Goal: Task Accomplishment & Management: Complete application form

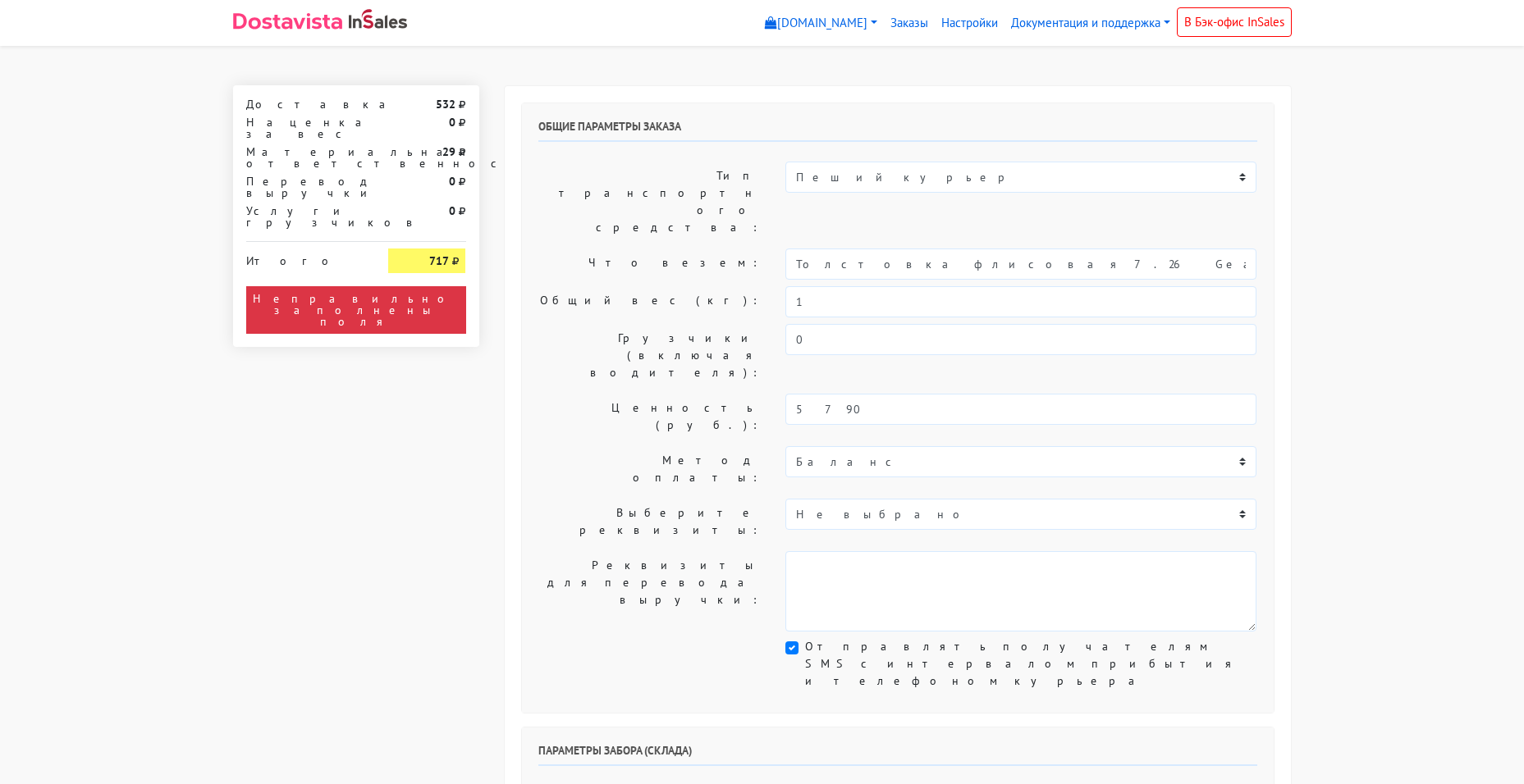
select select "10:30"
select select "18:30"
drag, startPoint x: 0, startPoint y: 0, endPoint x: 907, endPoint y: 360, distance: 975.8
click at [907, 446] on select "Баланс" at bounding box center [1021, 462] width 471 height 32
click at [868, 499] on select "Не выбрано Сбербанк карта [CREDIT_CARD_NUMBER]" at bounding box center [1021, 514] width 471 height 32
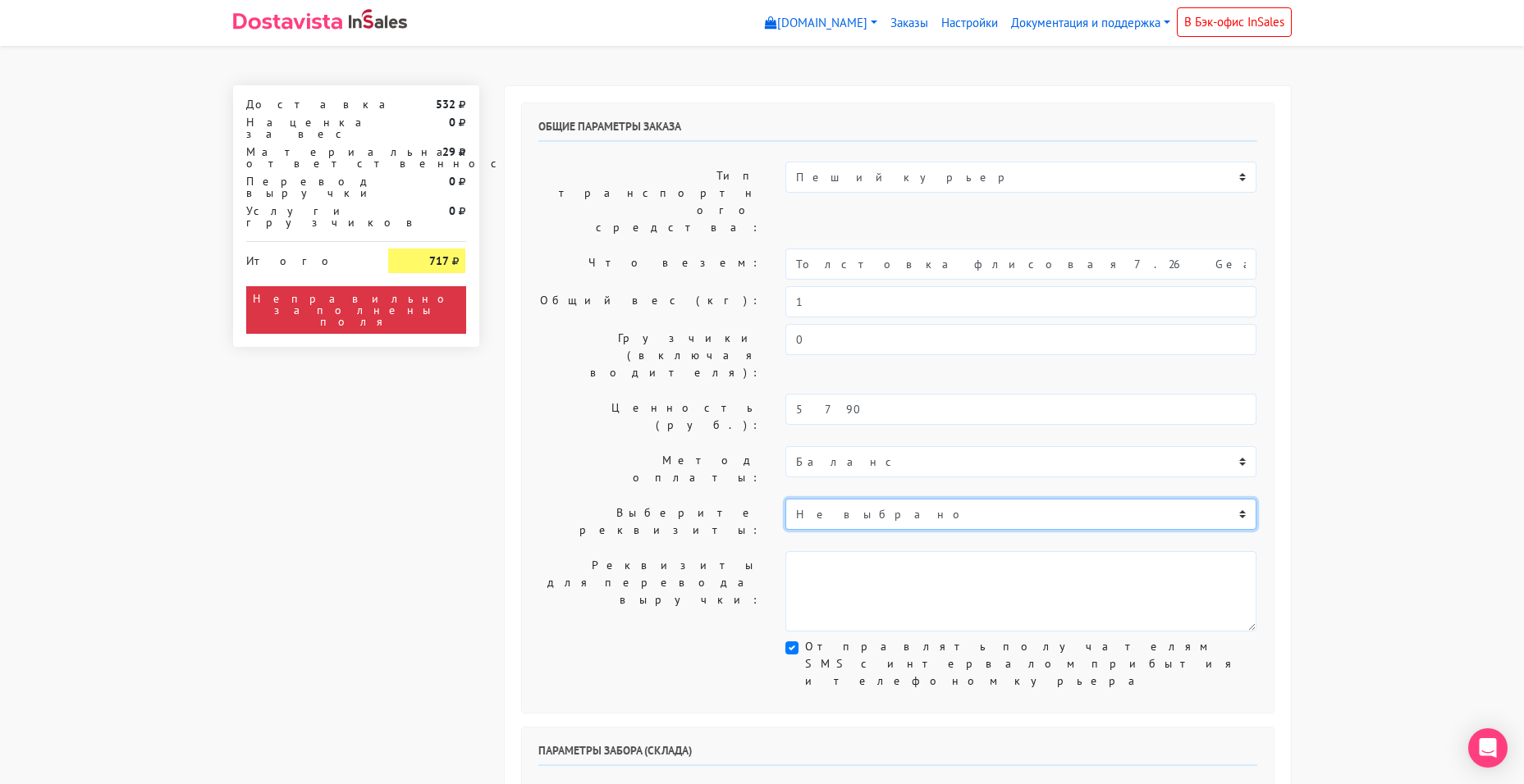
select select "492"
click at [785, 499] on select "Не выбрано Сбербанк карта [CREDIT_CARD_NUMBER]" at bounding box center [1021, 514] width 471 height 32
type textarea "Сбербанк карта [CREDIT_CARD_NUMBER]"
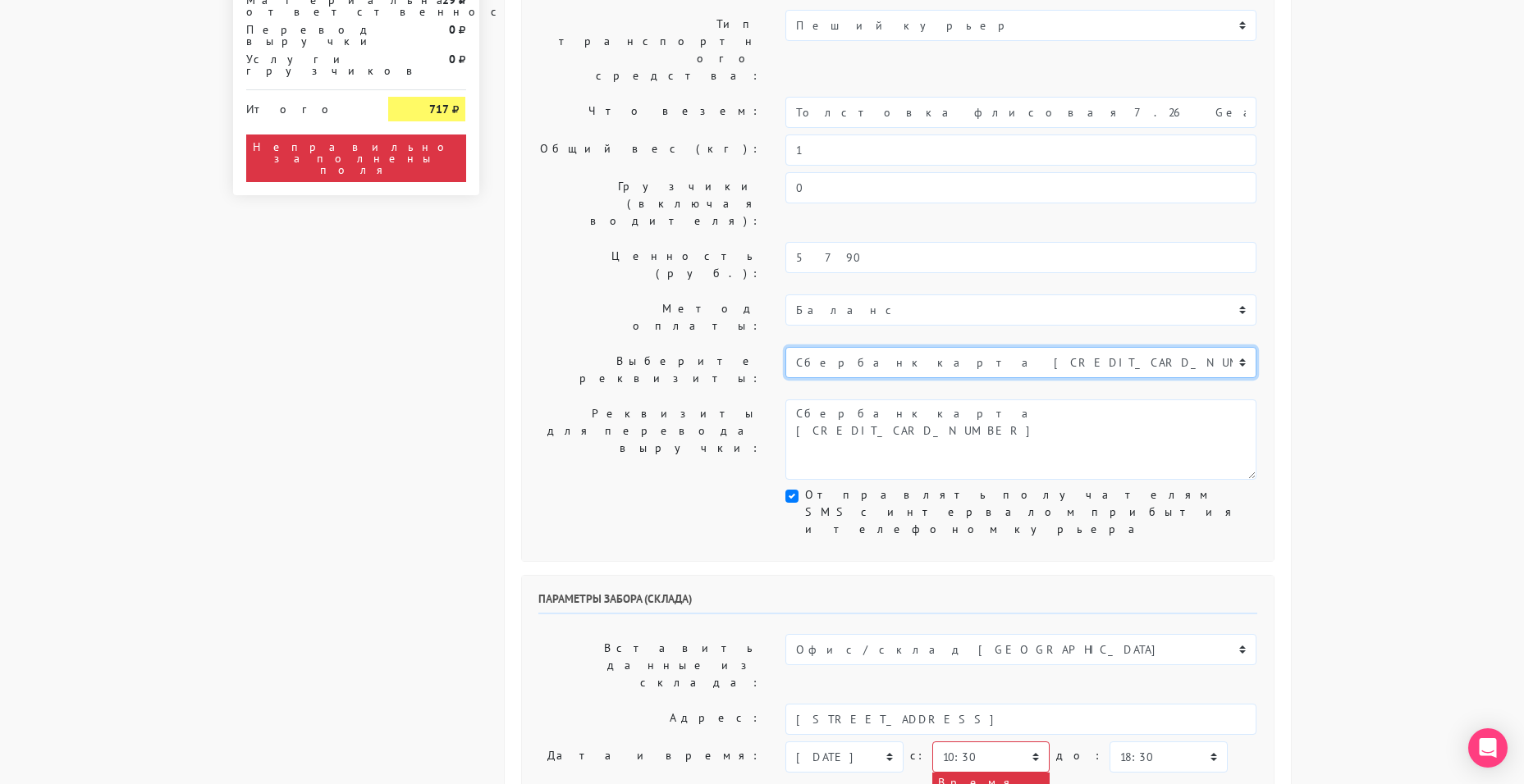
scroll to position [329, 0]
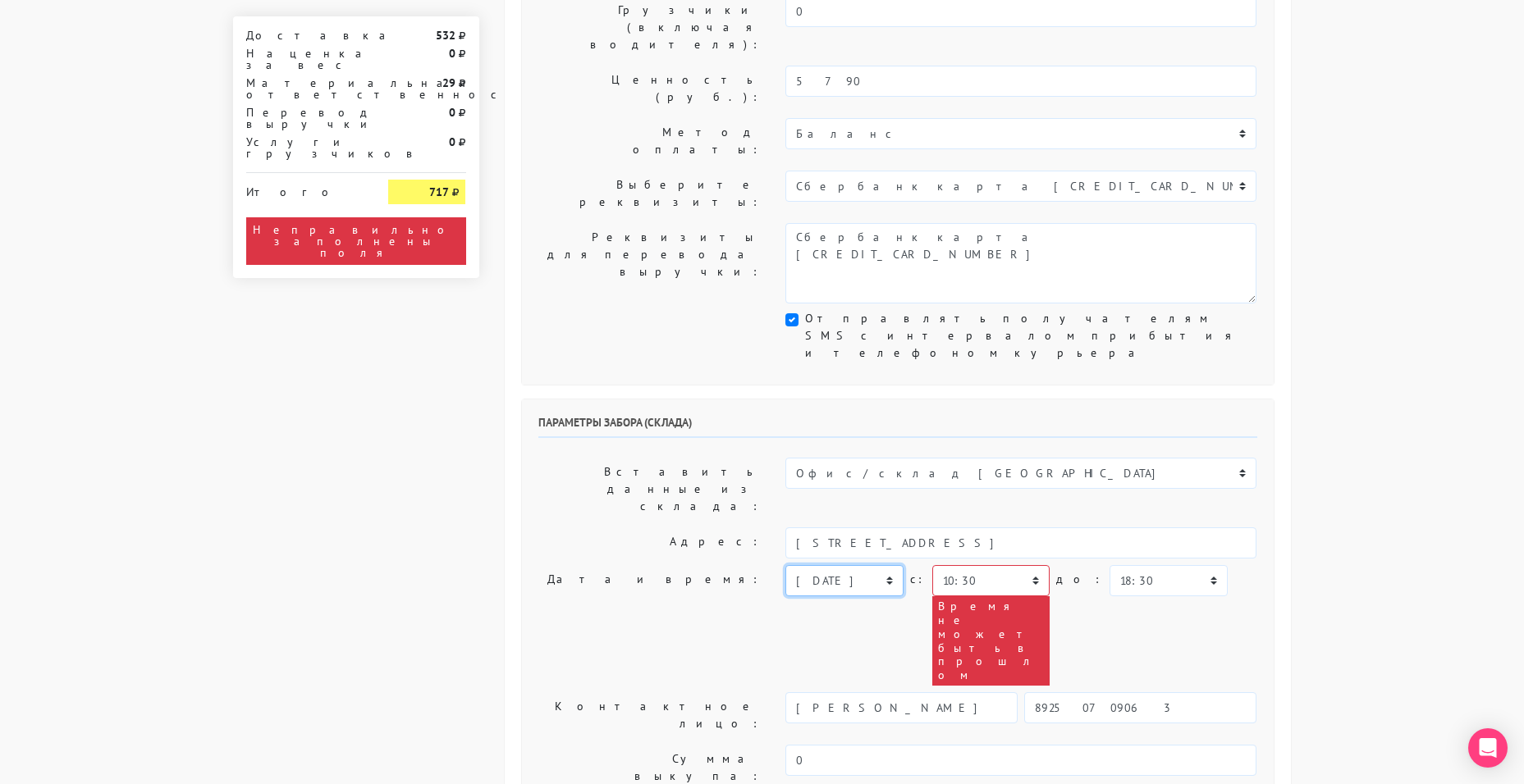
click at [814, 565] on select "[DATE] [DATE] [DATE] [DATE] [DATE] [DATE] [DATE] [DATE] [DATE]" at bounding box center [843, 581] width 117 height 32
select select "[DATE]"
click at [785, 565] on select "[DATE] [DATE] [DATE] [DATE] [DATE] [DATE] [DATE] [DATE] [DATE]" at bounding box center [843, 581] width 117 height 32
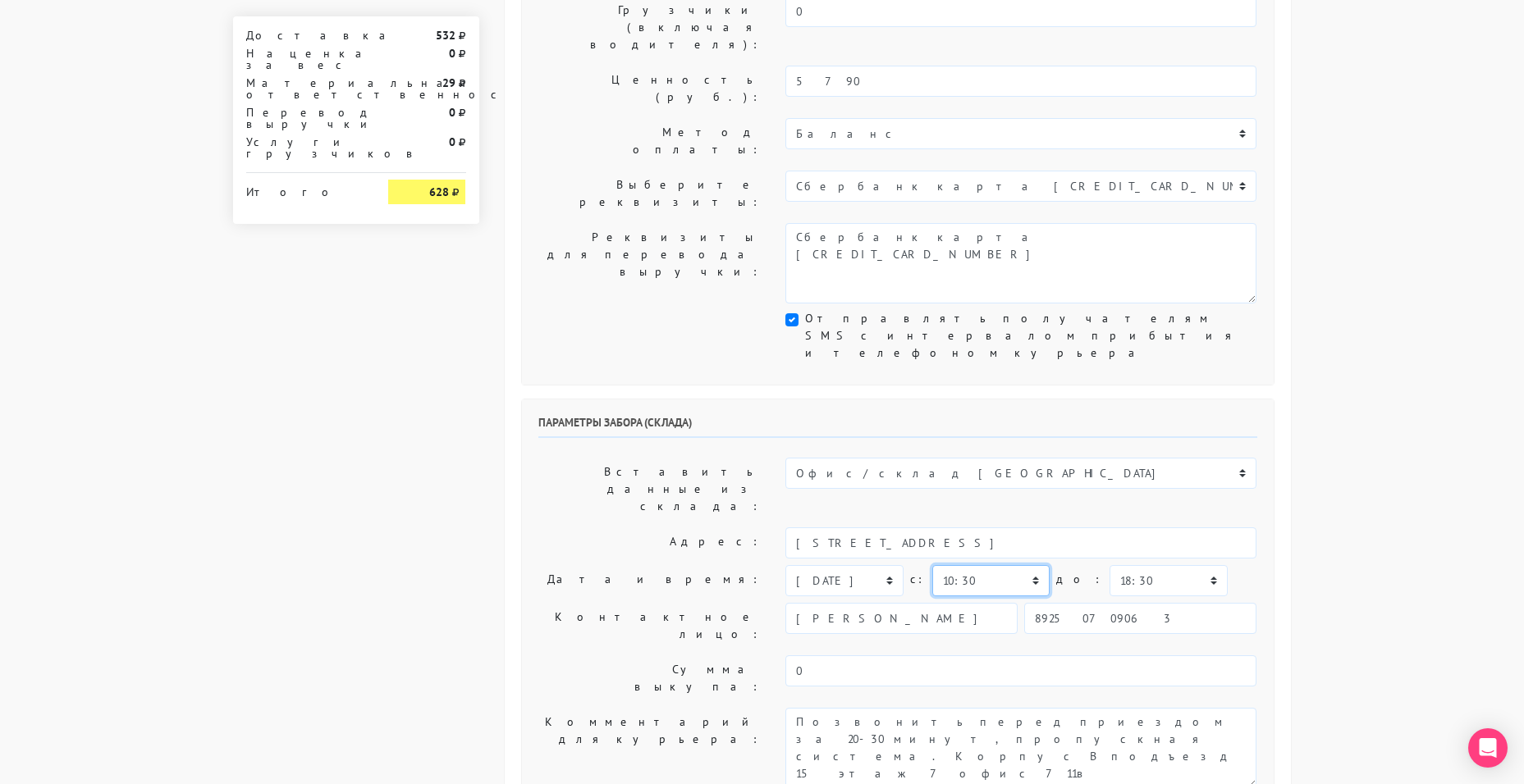
click at [962, 565] on select "00:00 00:30 01:00 01:30 02:00 02:30 03:00 03:30 04:00 04:30 05:00 05:30 06:00 0…" at bounding box center [990, 581] width 117 height 32
click at [1139, 565] on select "00:00 00:30 01:00 01:30 02:00 02:30 03:00 03:30 04:00 04:30 05:00 05:30 06:00 0…" at bounding box center [1168, 581] width 117 height 32
select select "11:00"
click at [1110, 565] on select "00:00 00:30 01:00 01:30 02:00 02:30 03:00 03:30 04:00 04:30 05:00 05:30 06:00 0…" at bounding box center [1168, 581] width 117 height 32
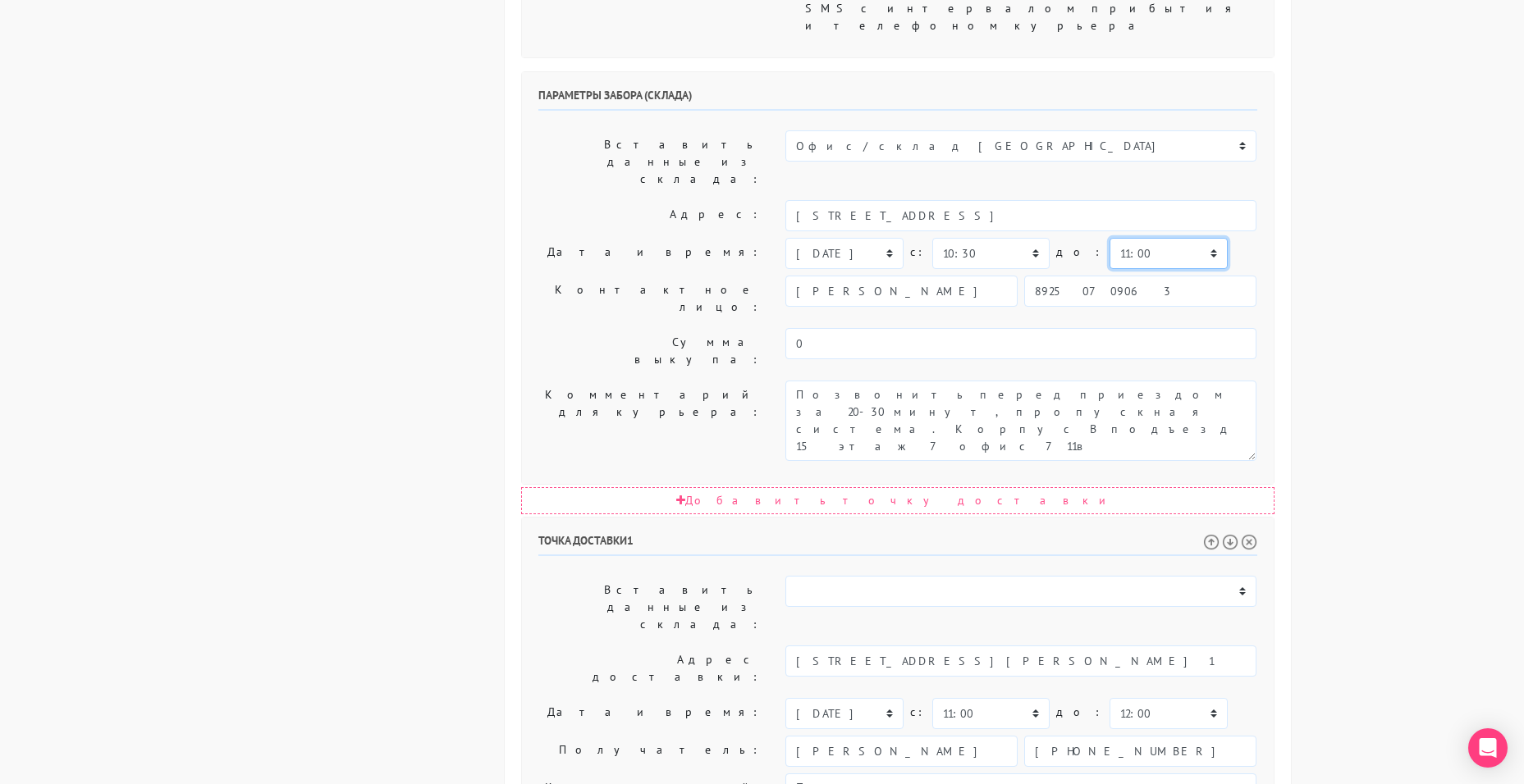
scroll to position [656, 0]
click at [1115, 697] on select "00:00 00:30 01:00 01:30 02:00 02:30 03:00 03:30 04:00 04:30 05:00 05:30 06:00 0…" at bounding box center [1168, 713] width 117 height 32
select select "12:30"
click at [1110, 697] on select "00:00 00:30 01:00 01:30 02:00 02:30 03:00 03:30 04:00 04:30 05:00 05:30 06:00 0…" at bounding box center [1168, 713] width 117 height 32
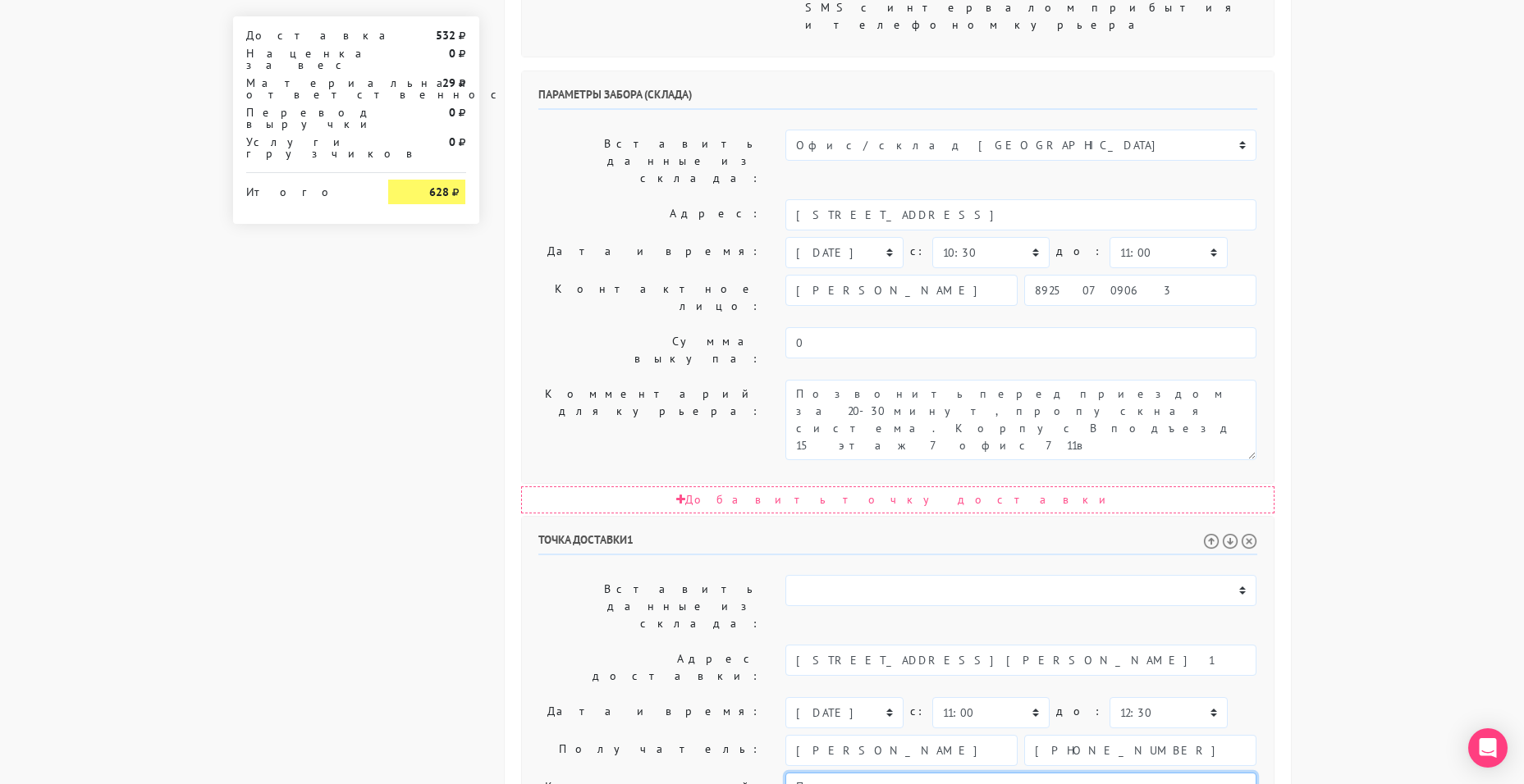
drag, startPoint x: 1076, startPoint y: 523, endPoint x: 950, endPoint y: 519, distance: 126.1
type textarea "Позвонить получателю за час обязательно!"
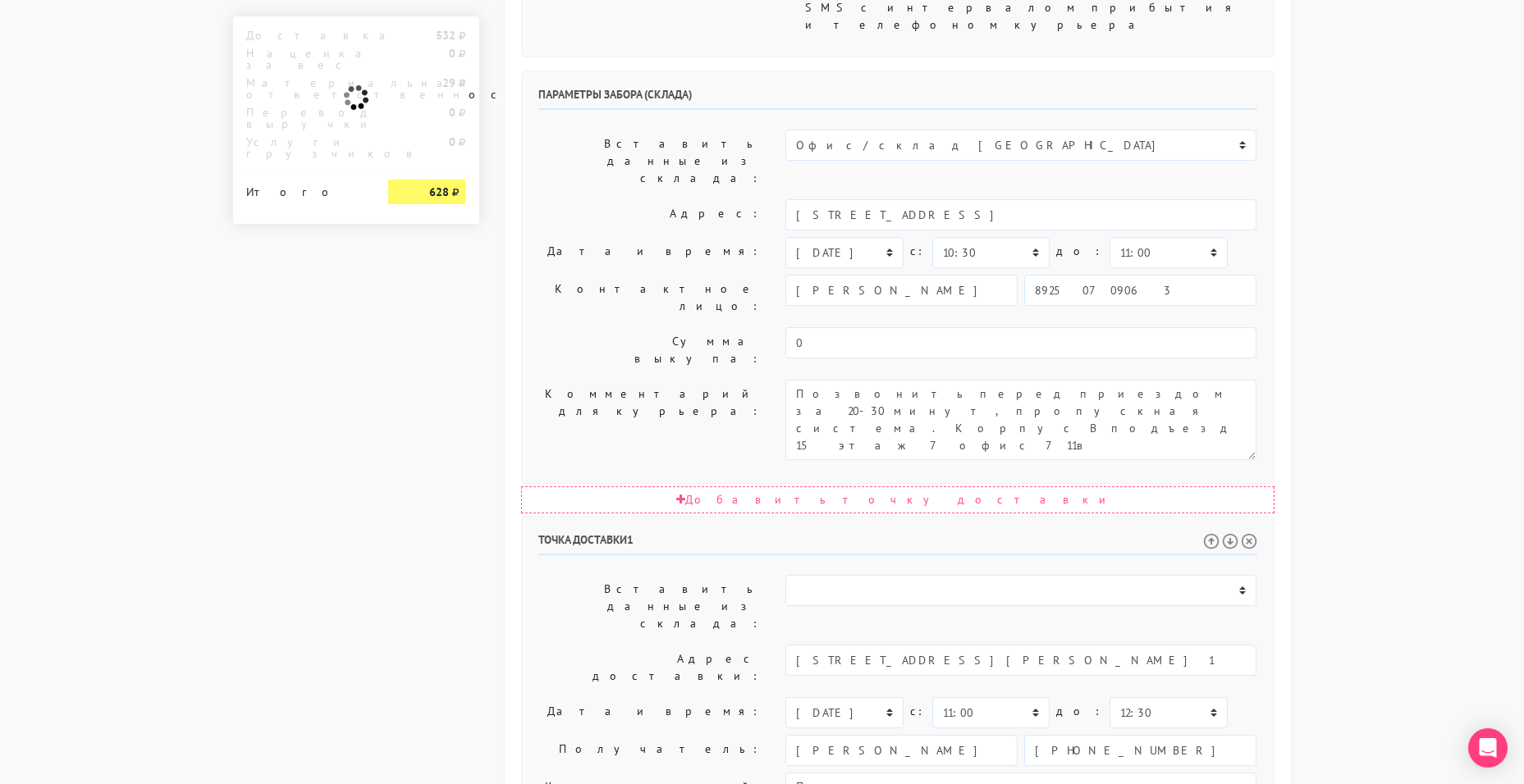
click at [1414, 485] on body "[DOMAIN_NAME] [DOMAIN_NAME] Выйти Заказы Настройки 532" at bounding box center [762, 261] width 1524 height 1836
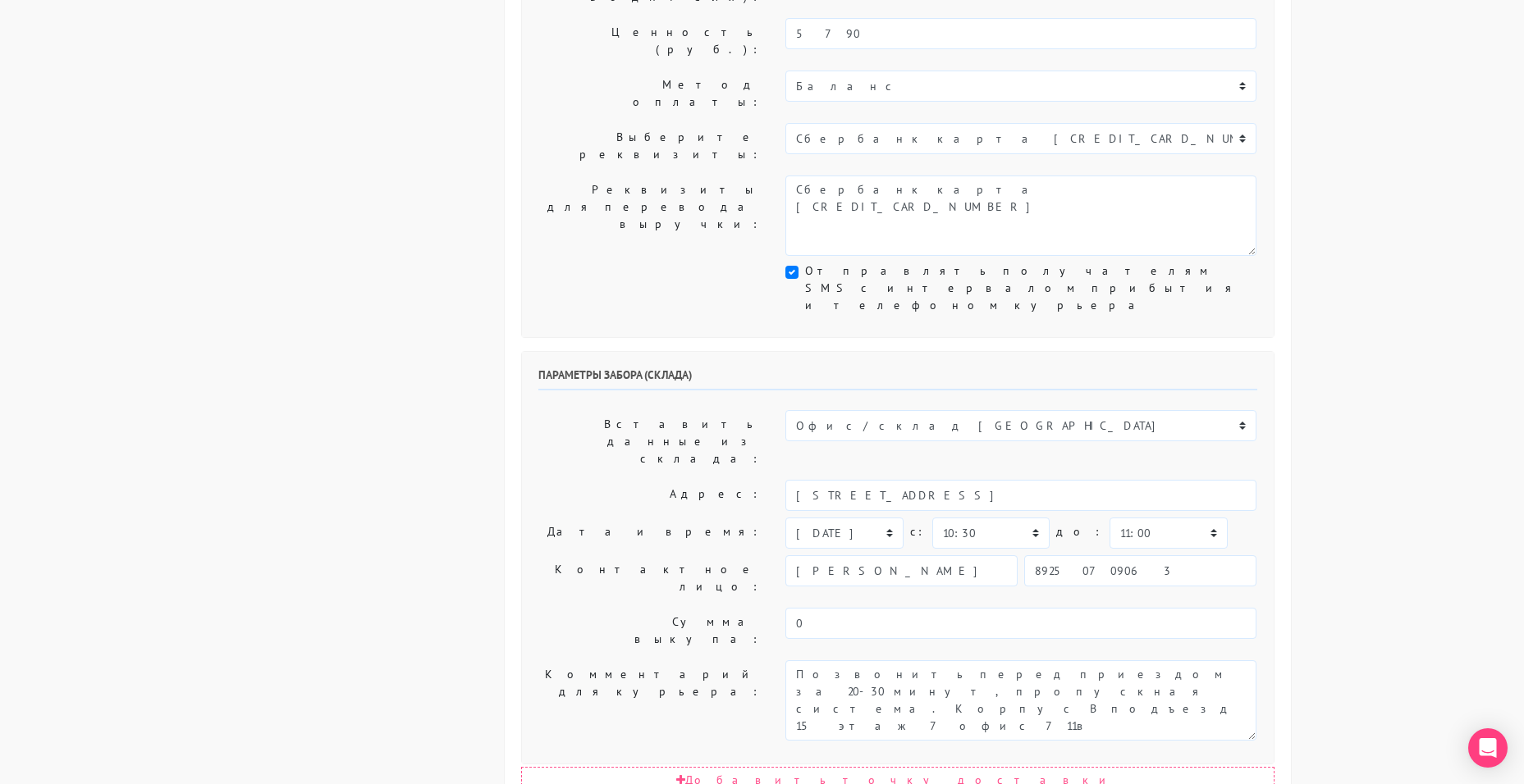
scroll to position [729, 0]
